Goal: Information Seeking & Learning: Find specific fact

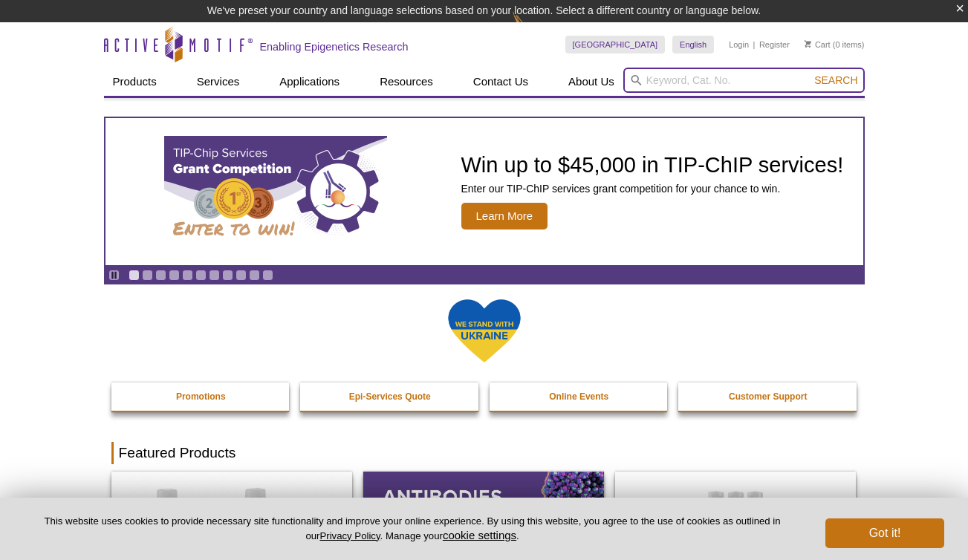
click at [677, 84] on input "search" at bounding box center [745, 80] width 242 height 25
paste input "39528"
type input "39528"
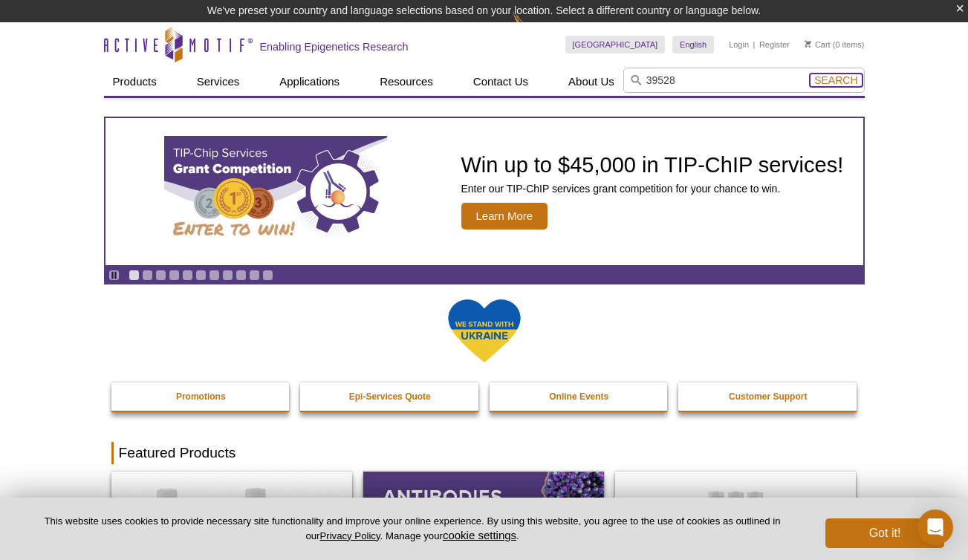
click at [835, 79] on span "Search" at bounding box center [836, 80] width 43 height 12
